Goal: Task Accomplishment & Management: Manage account settings

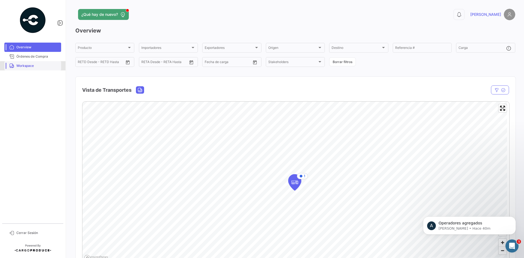
click at [33, 66] on span "Workspace" at bounding box center [37, 65] width 43 height 5
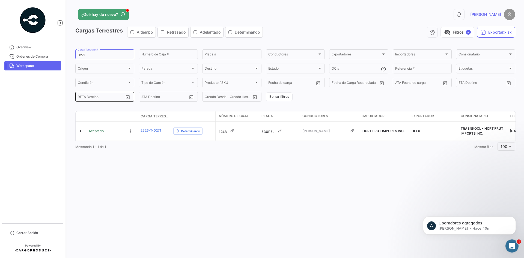
click at [98, 98] on input "text" at bounding box center [103, 98] width 22 height 4
paste input "0271"
type input "0271"
drag, startPoint x: 105, startPoint y: 96, endPoint x: 56, endPoint y: 102, distance: 49.3
click at [56, 102] on mat-sidenav-container "Overview Órdenes de Compra Workspace Cerrar Sesión ¿Qué hay de nuevo? 0 [PERSON…" at bounding box center [262, 129] width 524 height 258
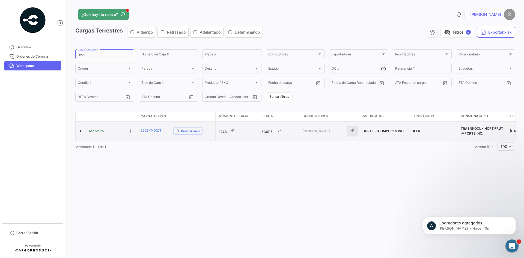
click at [353, 129] on icon "button" at bounding box center [352, 130] width 5 height 5
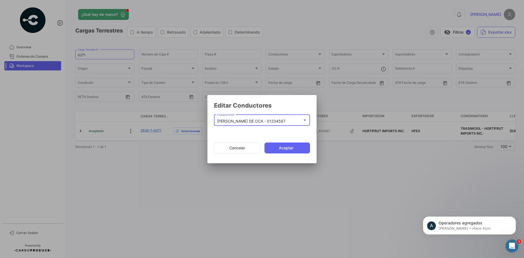
click at [240, 122] on mat-select-trigger "[PERSON_NAME] DE OCA - 01234567" at bounding box center [251, 121] width 69 height 5
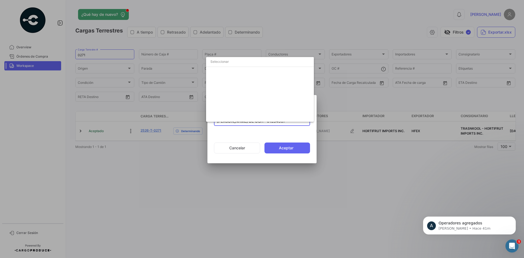
scroll to position [1417, 0]
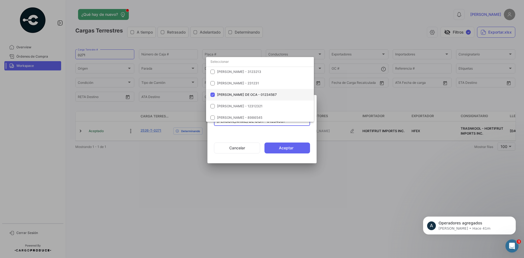
click at [214, 93] on mat-pseudo-checkbox at bounding box center [213, 95] width 4 height 4
click at [259, 61] on input "dropdown search" at bounding box center [260, 62] width 108 height 10
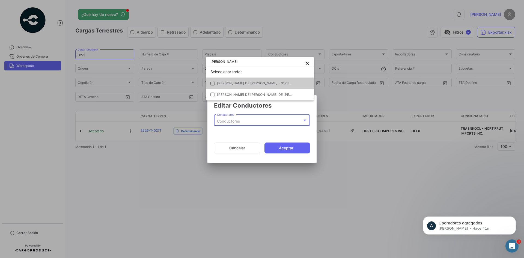
type input "[PERSON_NAME]"
click at [264, 84] on span "[PERSON_NAME] DE [PERSON_NAME] - 01234578" at bounding box center [257, 83] width 80 height 4
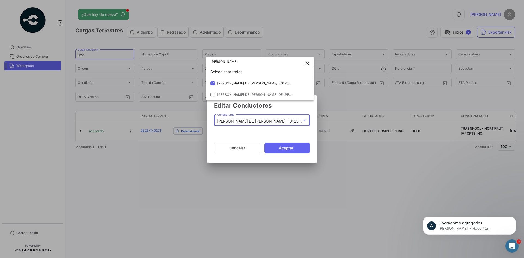
click at [287, 147] on div at bounding box center [262, 129] width 524 height 258
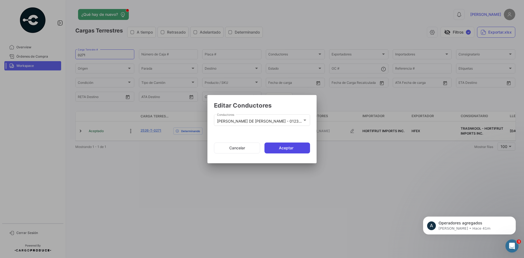
click at [286, 148] on button "Aceptar" at bounding box center [288, 148] width 46 height 11
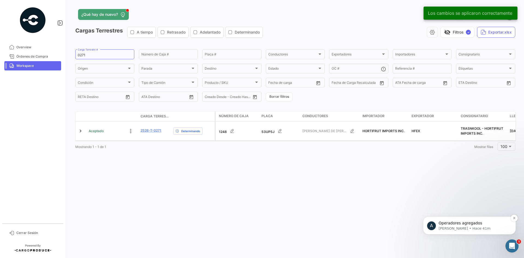
click at [473, 224] on p "Operadores agregados" at bounding box center [474, 223] width 70 height 5
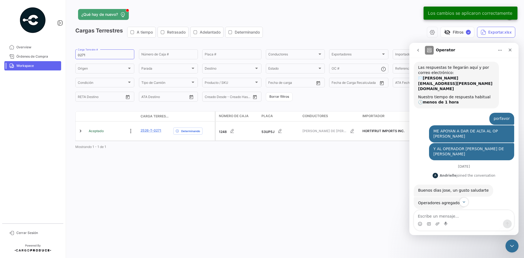
scroll to position [36, 0]
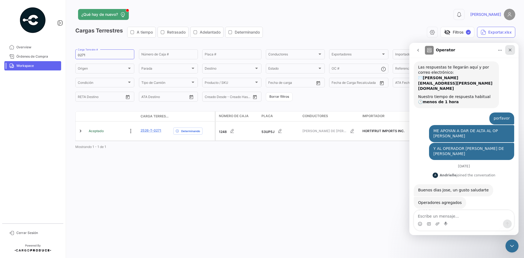
click at [512, 51] on icon "Cerrar" at bounding box center [510, 50] width 4 height 4
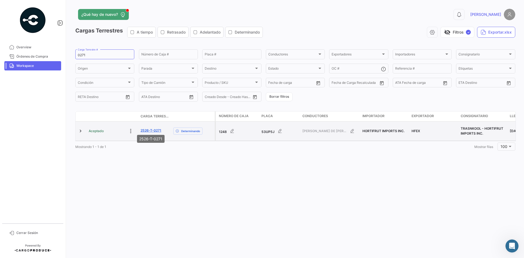
click at [143, 128] on link "2526-T-0271" at bounding box center [151, 130] width 21 height 5
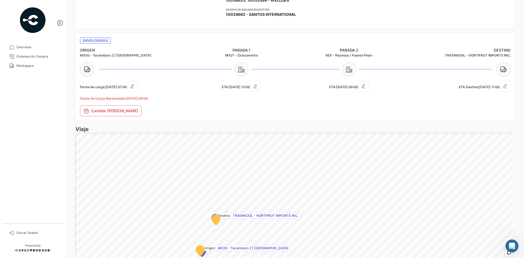
scroll to position [294, 0]
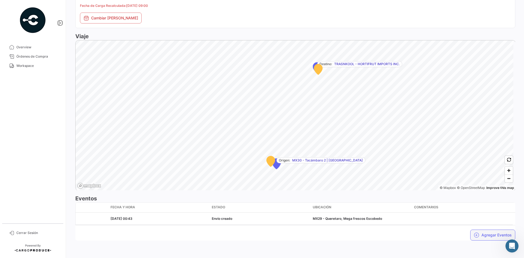
click at [482, 233] on button "Agregar Eventos" at bounding box center [493, 235] width 45 height 11
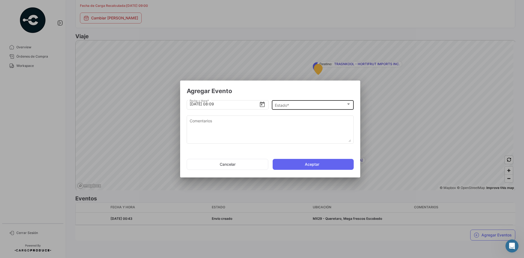
click at [294, 102] on div "Estado * Estado *" at bounding box center [313, 104] width 76 height 11
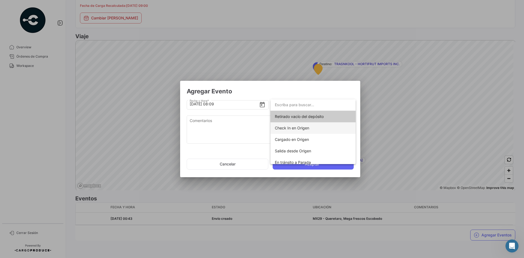
click at [326, 128] on span "Check In en Origen" at bounding box center [313, 127] width 76 height 11
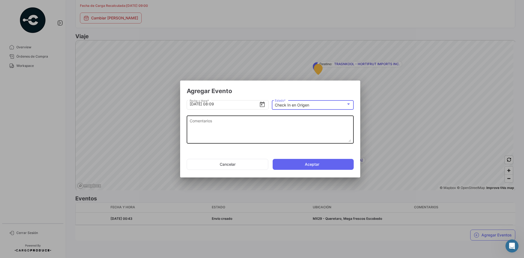
click at [215, 128] on textarea "Comentarios" at bounding box center [270, 130] width 161 height 24
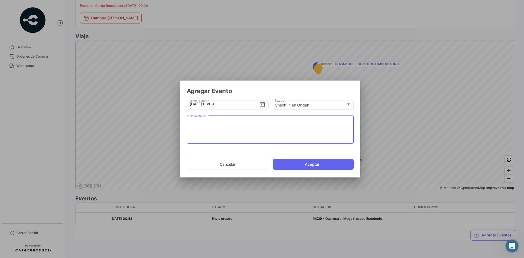
paste textarea "Hora en la que la unidad llega al cooler de carga"
type textarea "Hora en la que la unidad llega al cooler de carga"
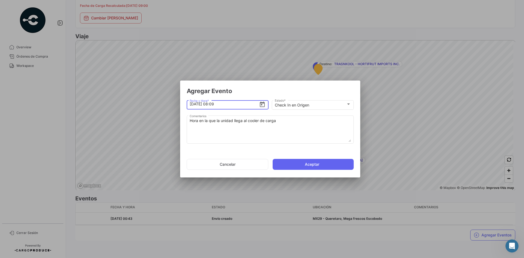
click at [214, 104] on input "[DATE] 08:09" at bounding box center [225, 104] width 70 height 19
click at [223, 105] on input "[DATE] 06:09" at bounding box center [225, 104] width 70 height 19
type input "[DATE] 06:40"
click at [298, 160] on button "Aceptar" at bounding box center [313, 164] width 81 height 11
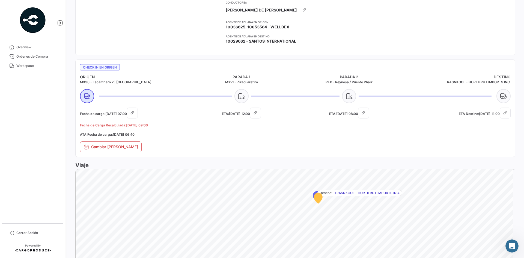
scroll to position [308, 0]
